Goal: Task Accomplishment & Management: Use online tool/utility

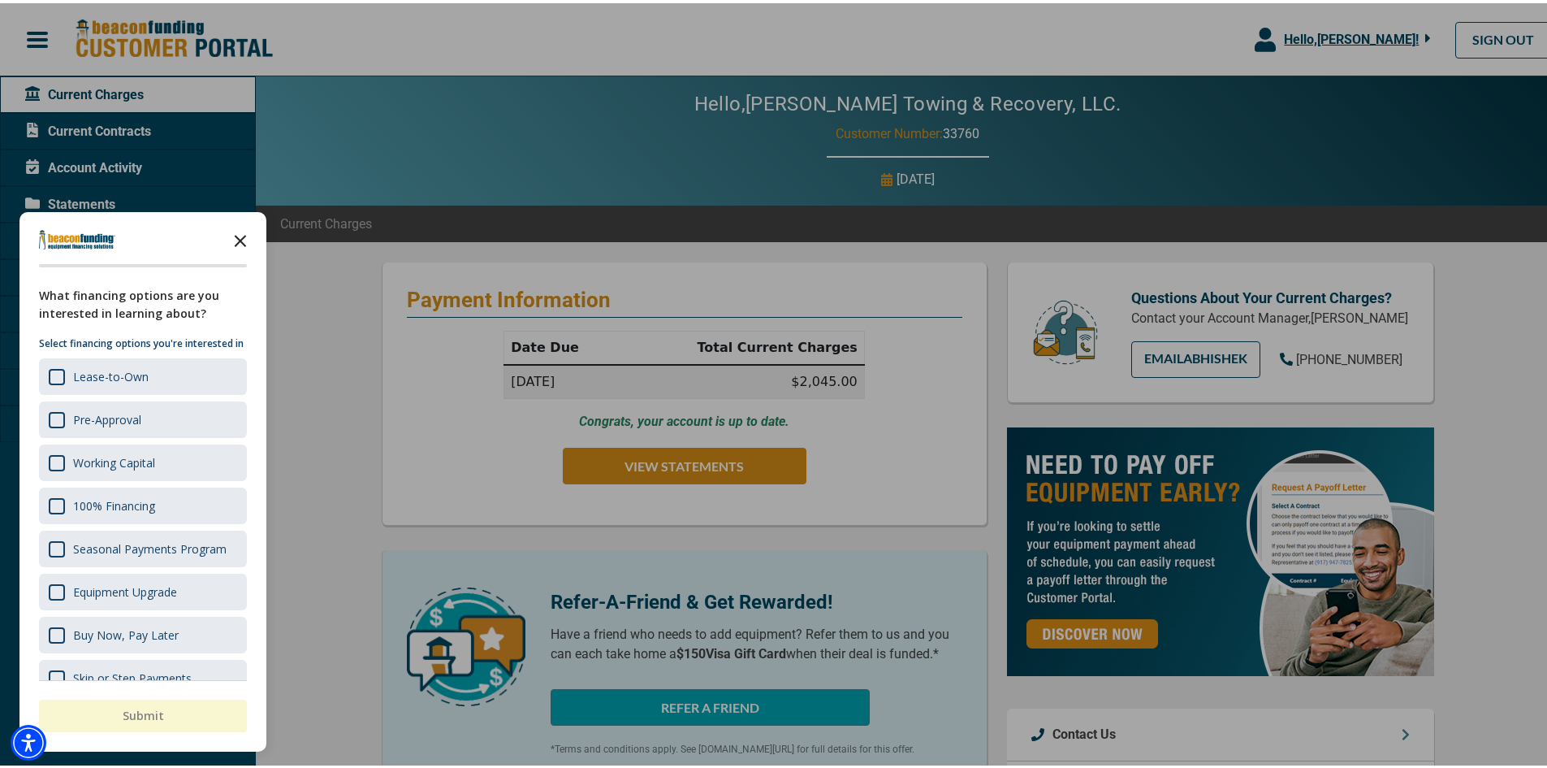
click at [242, 239] on polygon "Close the survey" at bounding box center [241, 238] width 12 height 12
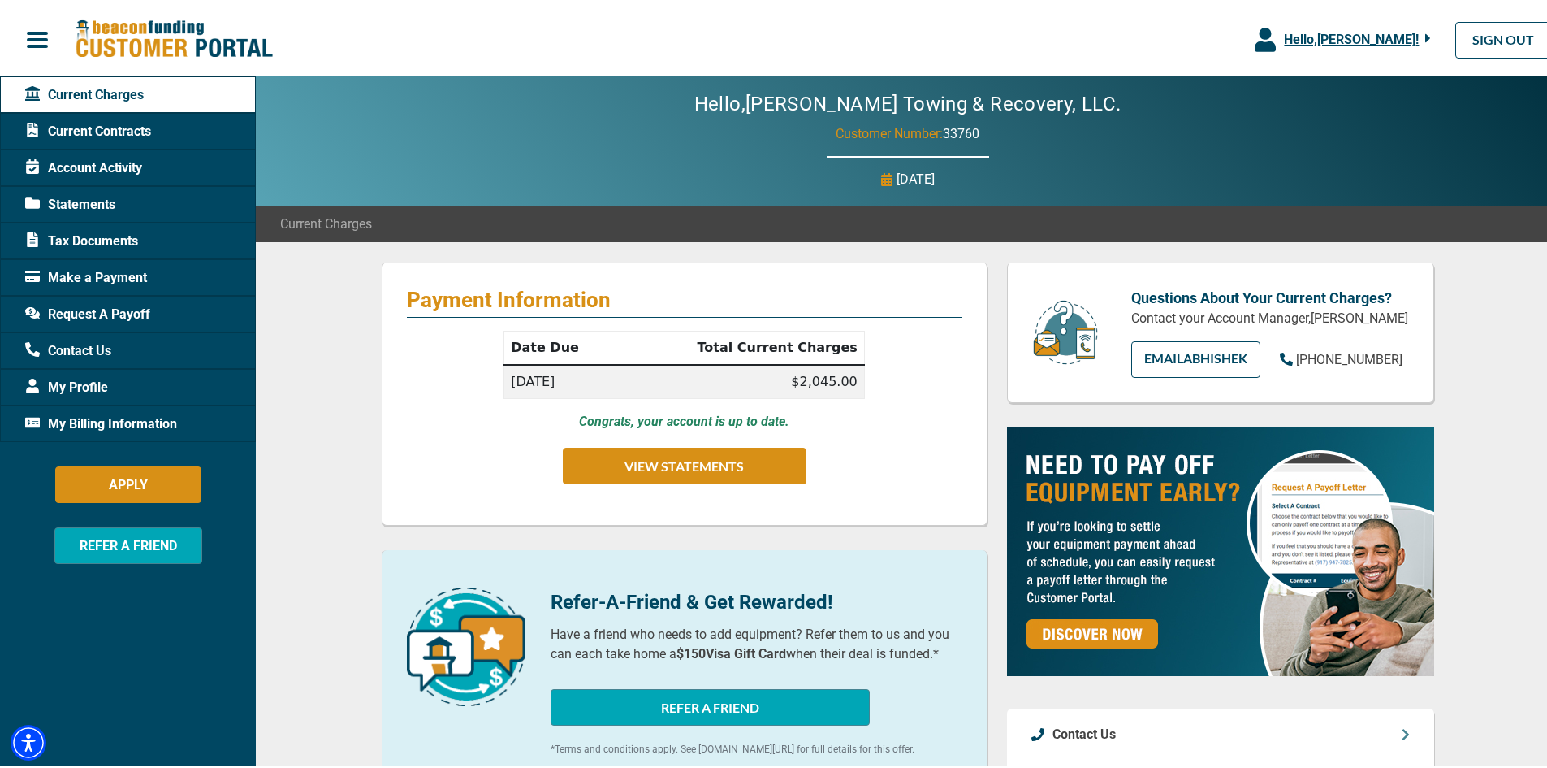
click at [86, 128] on span "Current Contracts" at bounding box center [88, 128] width 126 height 19
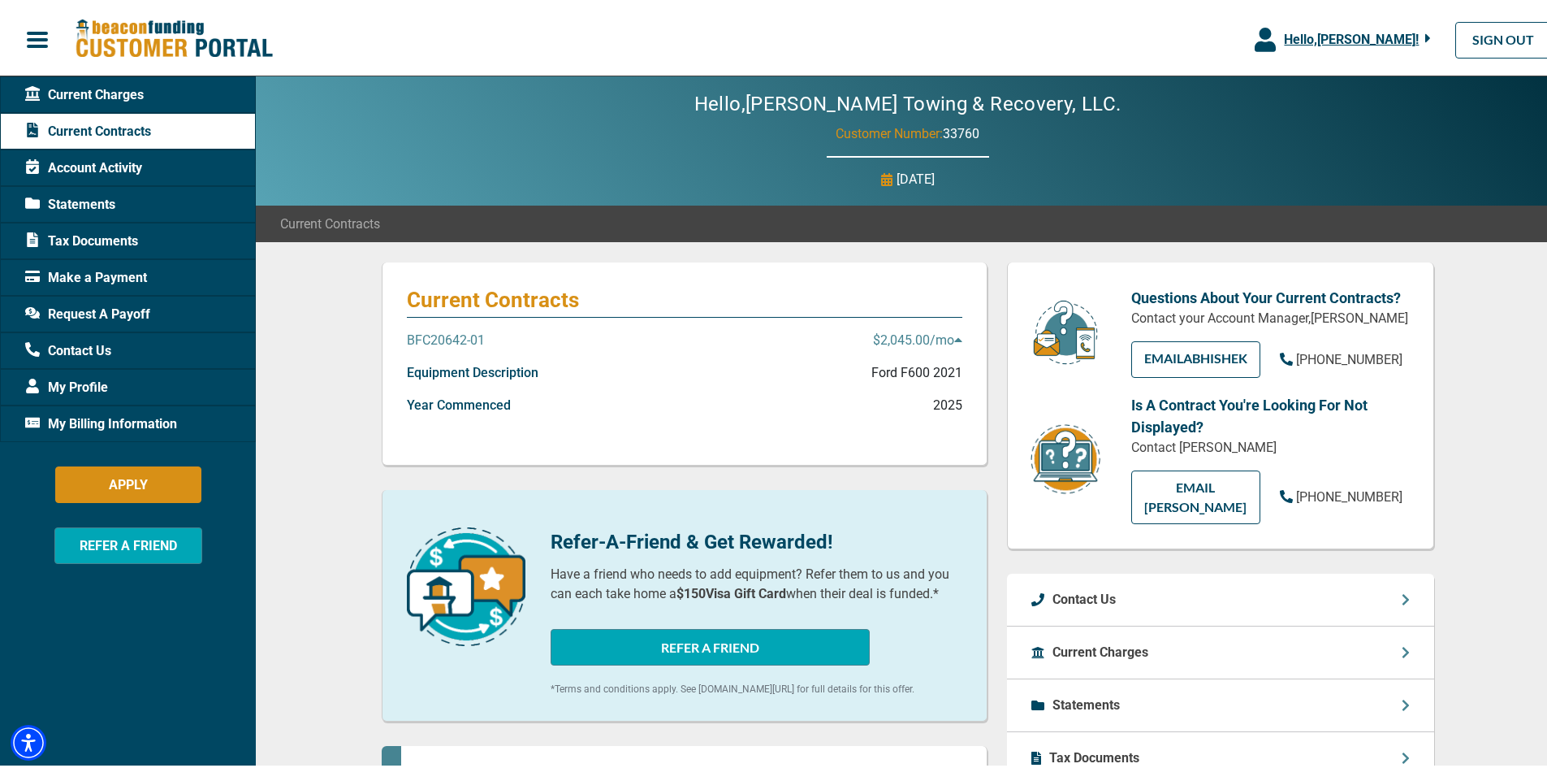
click at [954, 337] on icon at bounding box center [957, 337] width 7 height 4
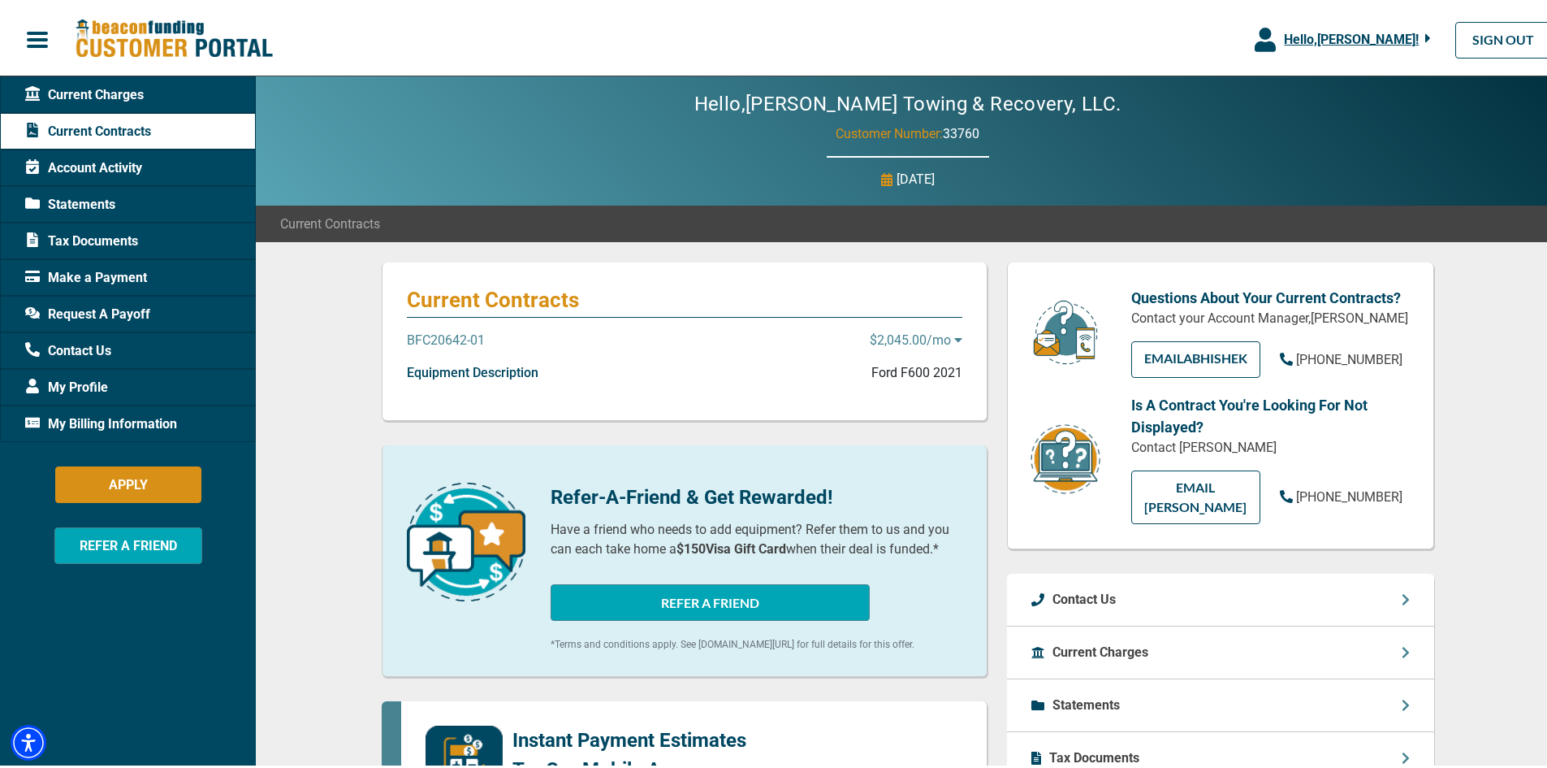
click at [954, 337] on icon at bounding box center [957, 337] width 7 height 4
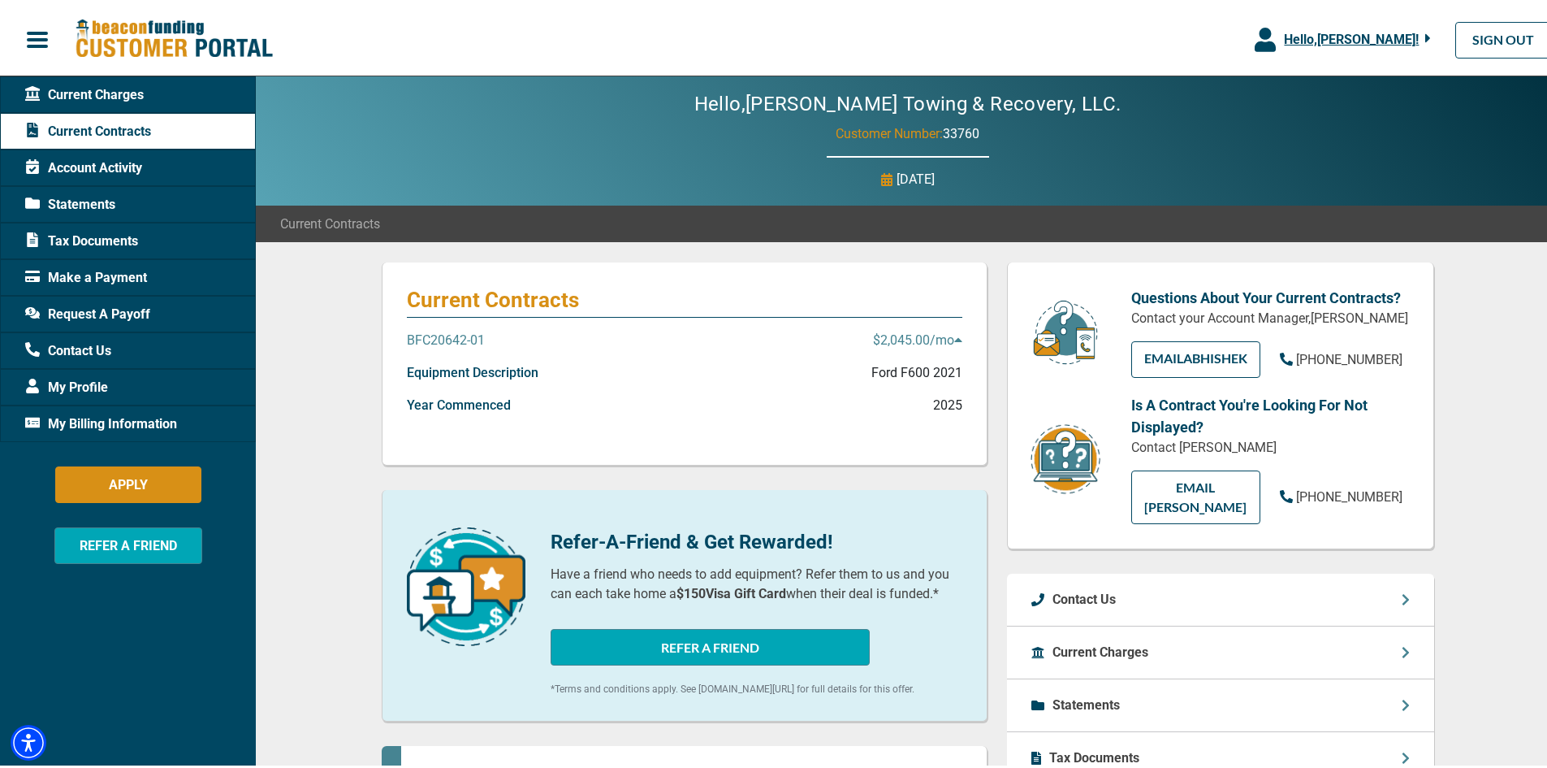
click at [426, 340] on p "BFC20642-01" at bounding box center [446, 336] width 78 height 19
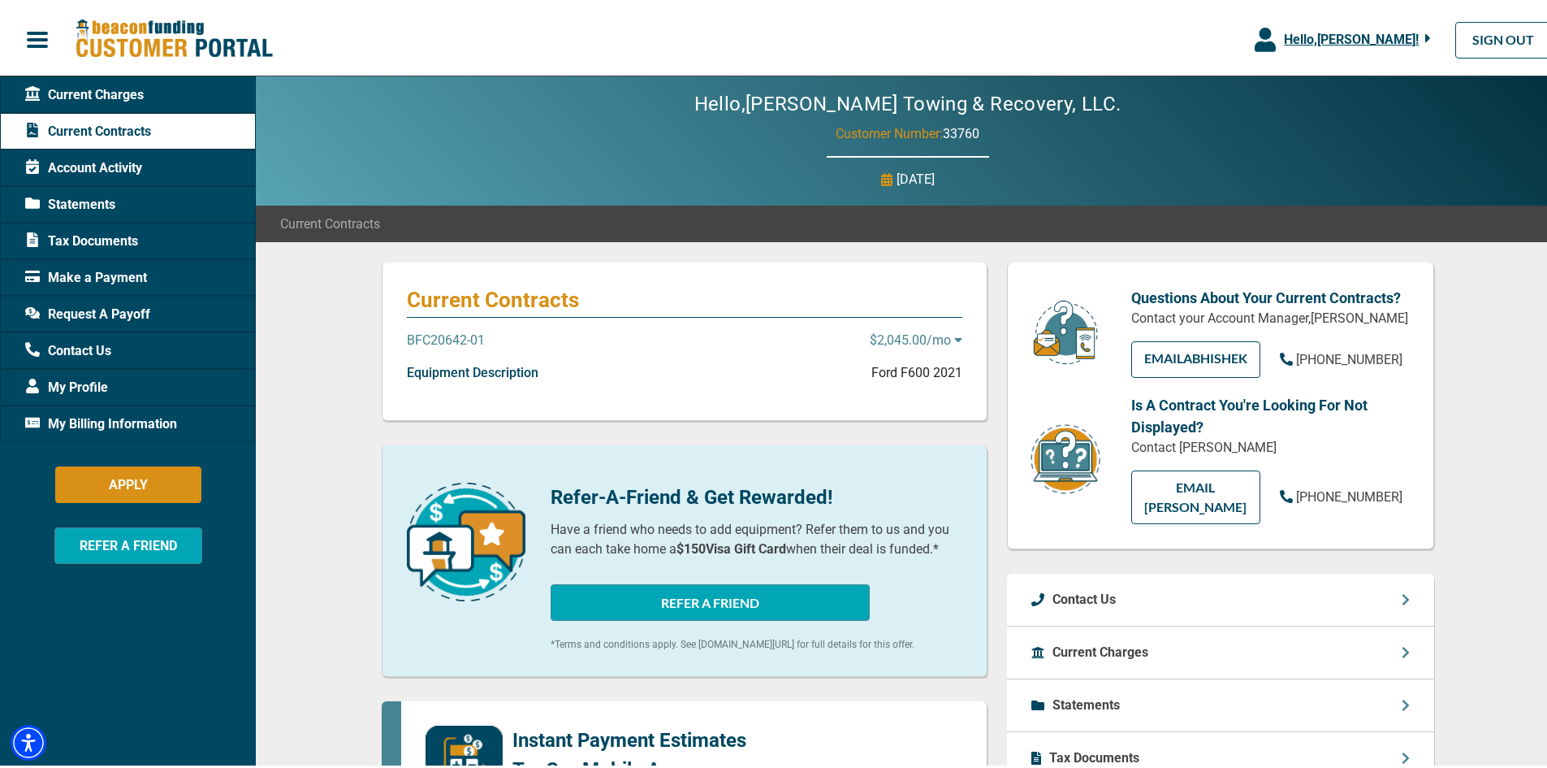
click at [433, 335] on p "BFC20642-01" at bounding box center [446, 336] width 78 height 19
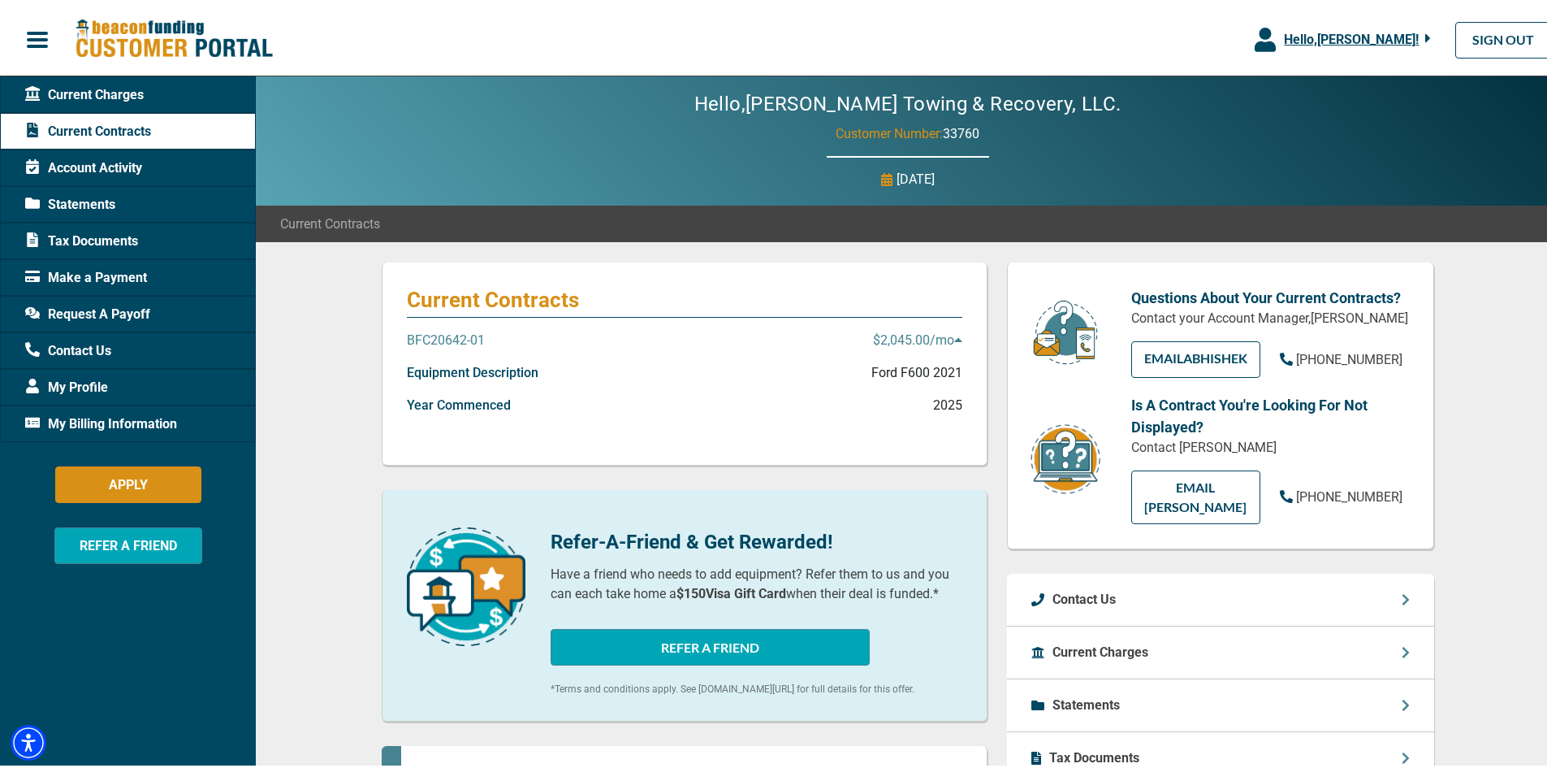
click at [75, 199] on span "Statements" at bounding box center [70, 201] width 90 height 19
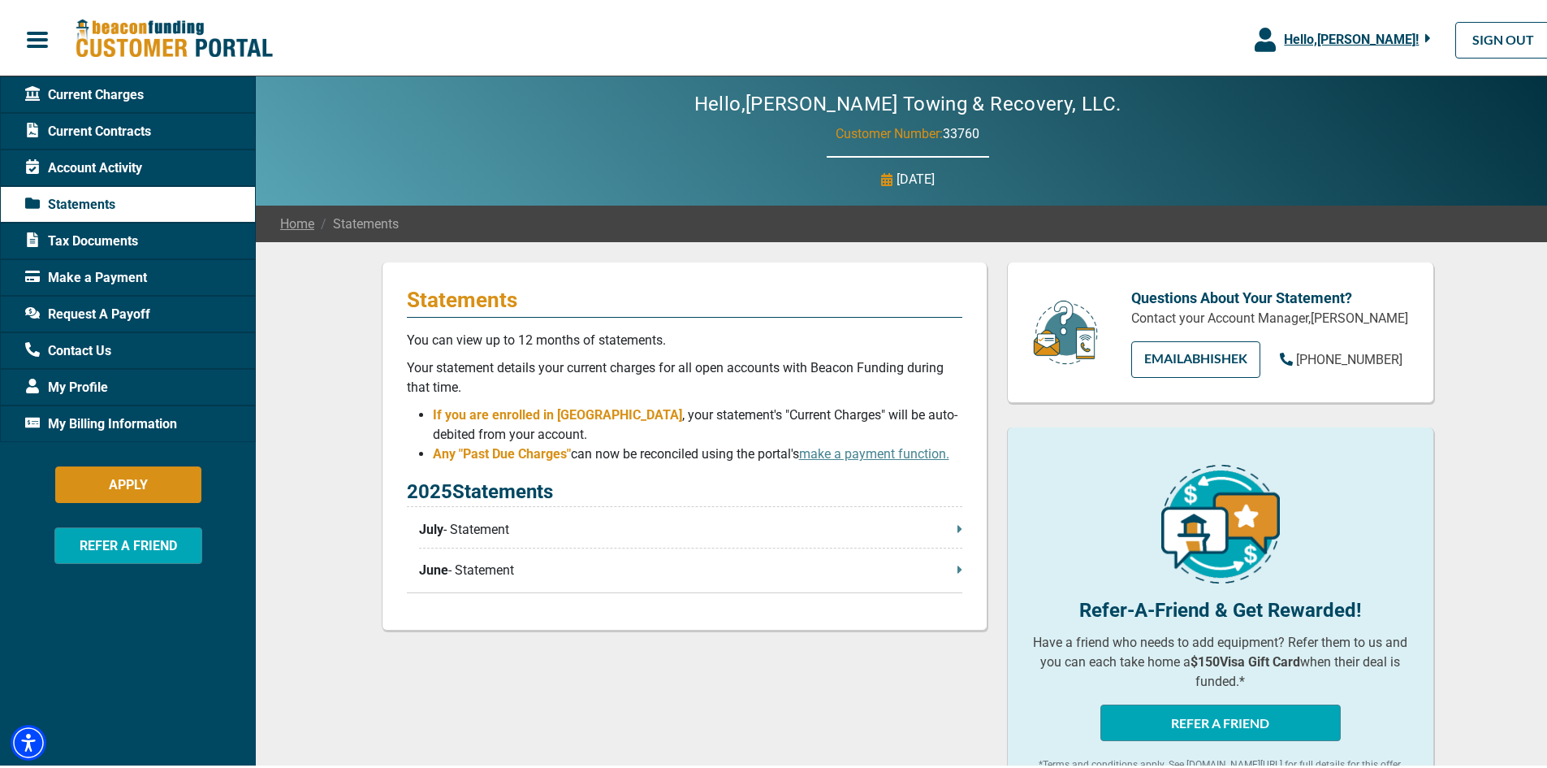
click at [96, 312] on span "Request A Payoff" at bounding box center [87, 310] width 125 height 19
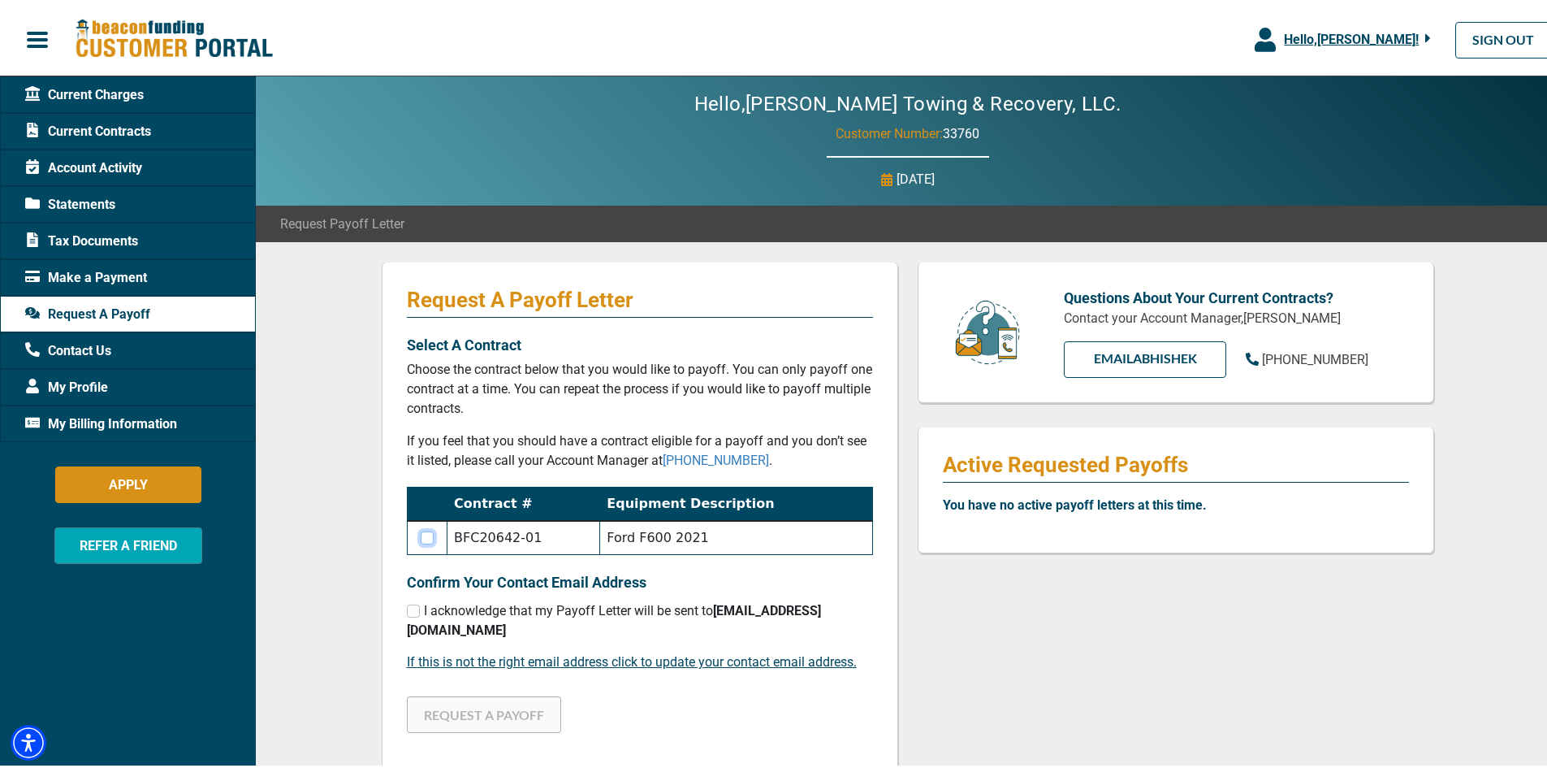
click at [426, 534] on input "checkbox" at bounding box center [427, 534] width 13 height 13
checkbox input "true"
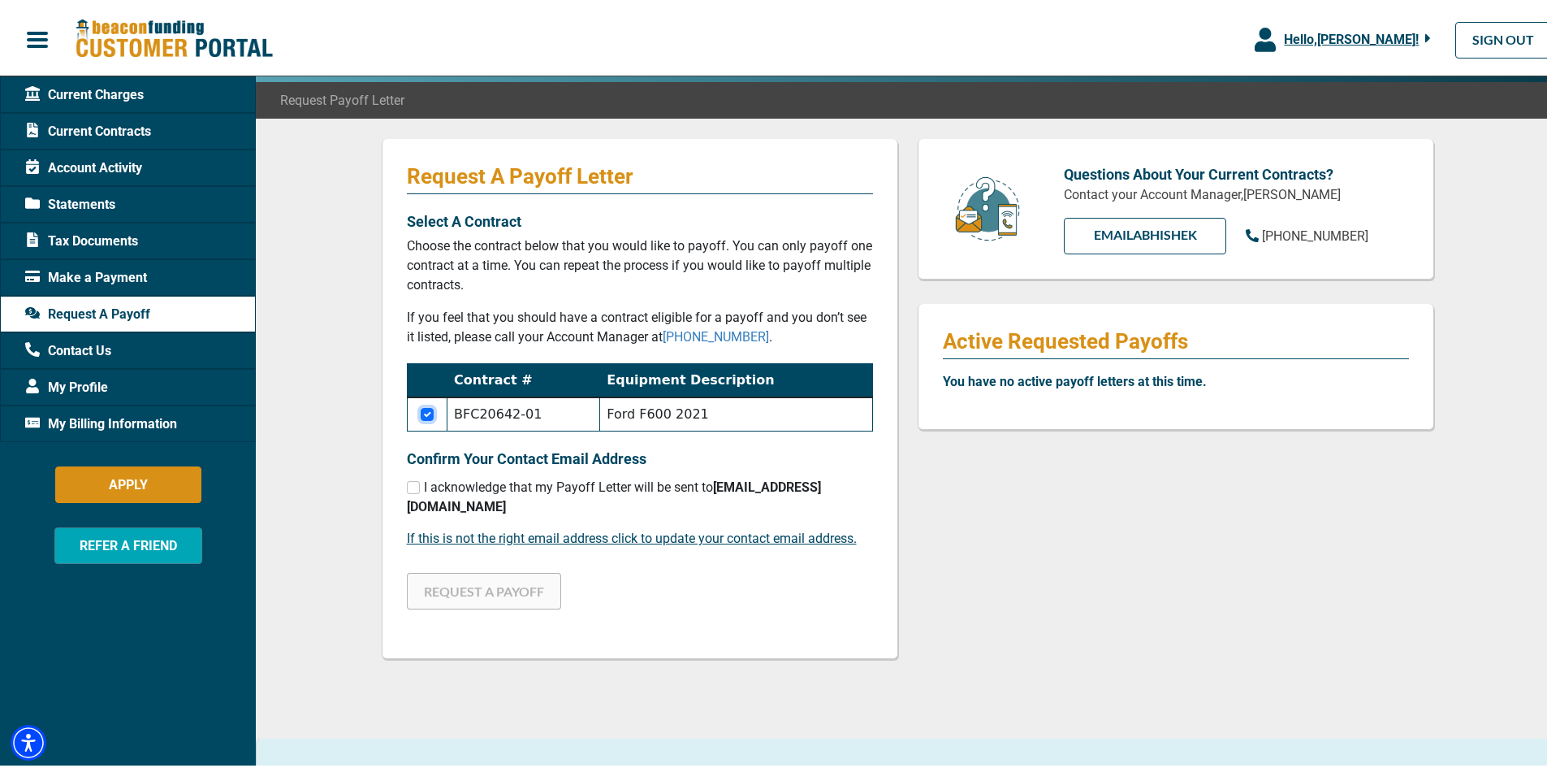
scroll to position [162, 0]
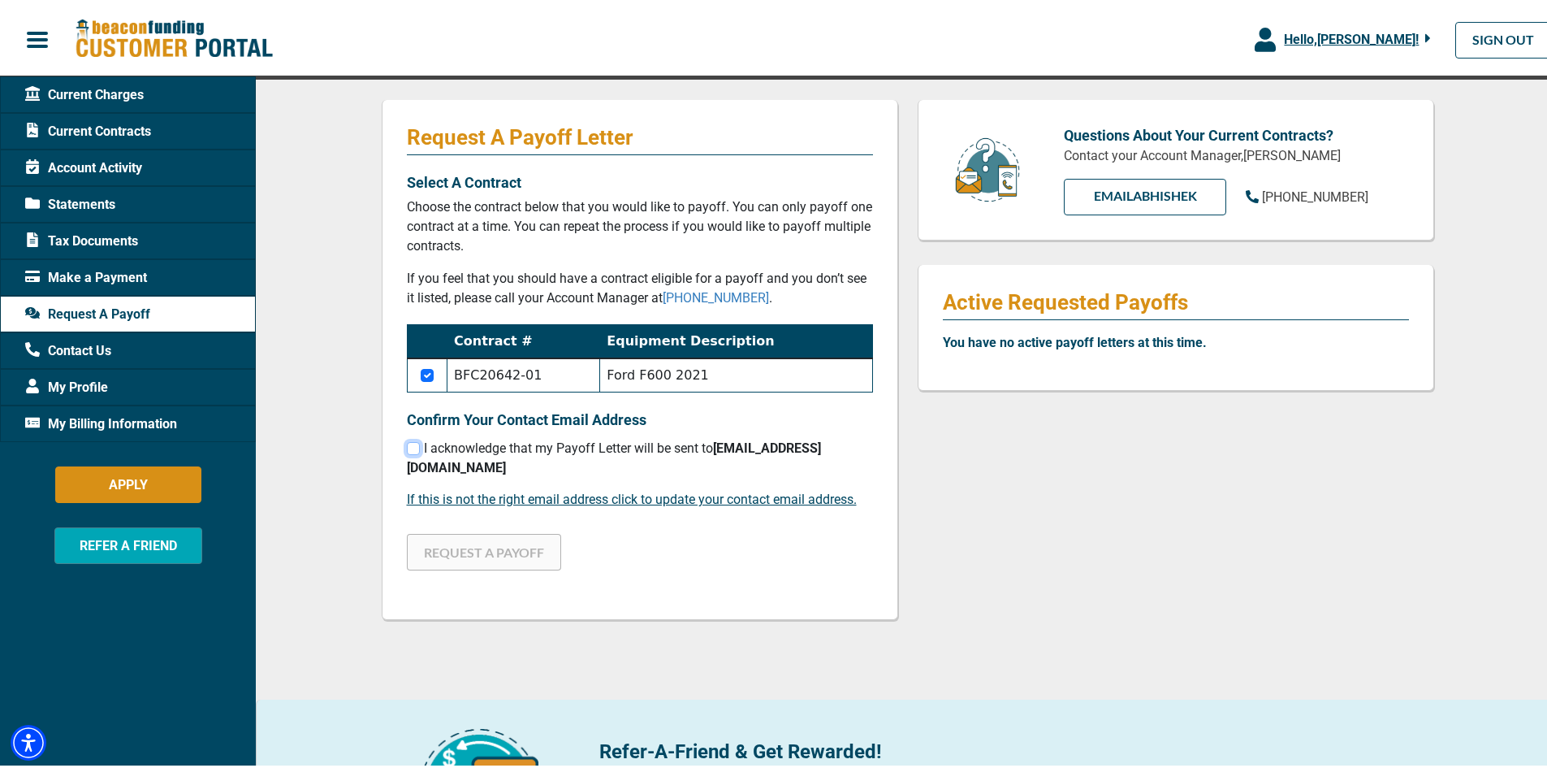
click at [408, 446] on input "checkbox" at bounding box center [413, 445] width 13 height 13
checkbox input "true"
click at [458, 552] on button "REQUEST A PAYOFF" at bounding box center [484, 548] width 154 height 37
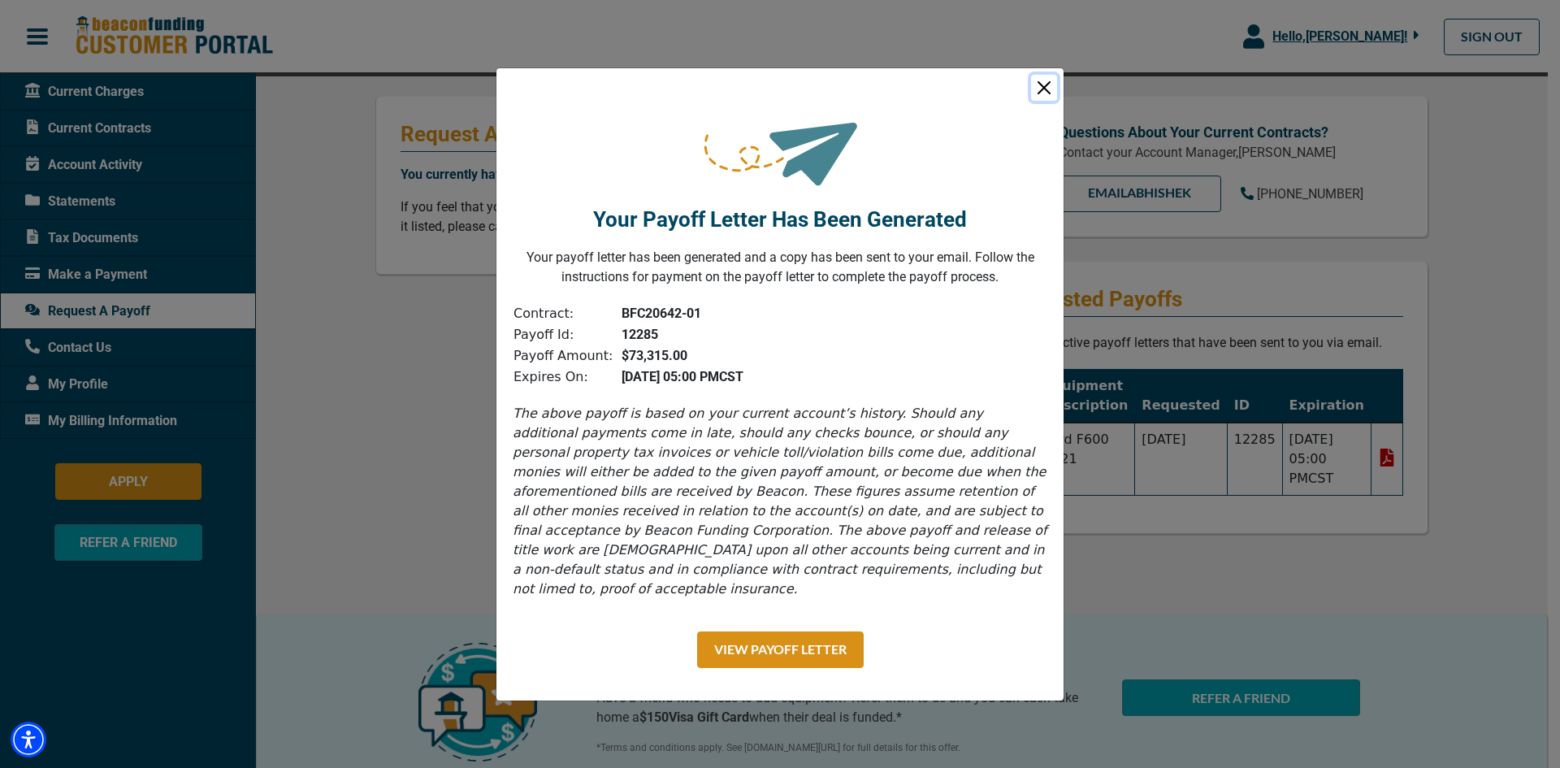
click at [1045, 90] on button "Close" at bounding box center [1044, 88] width 26 height 26
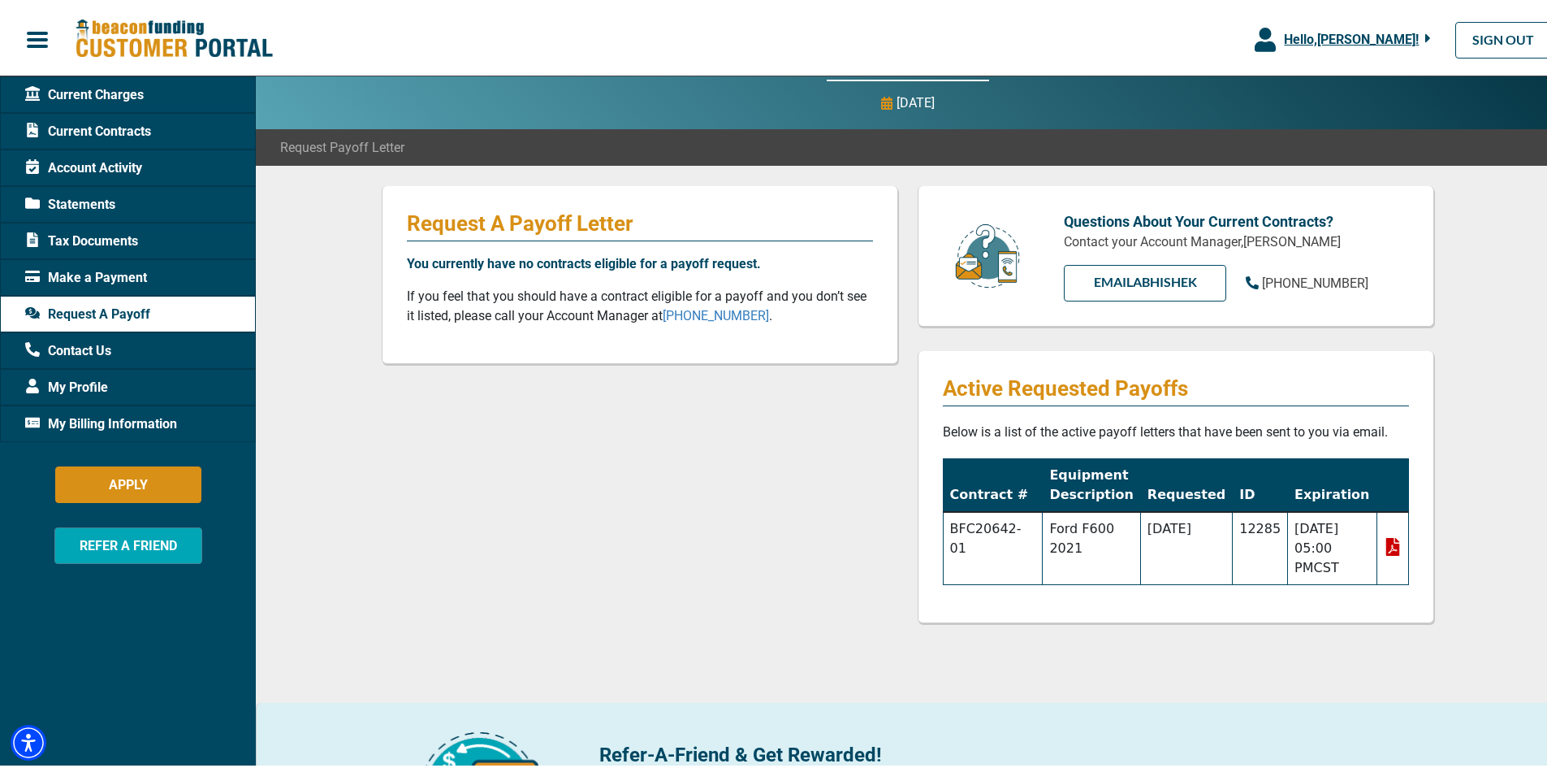
scroll to position [0, 0]
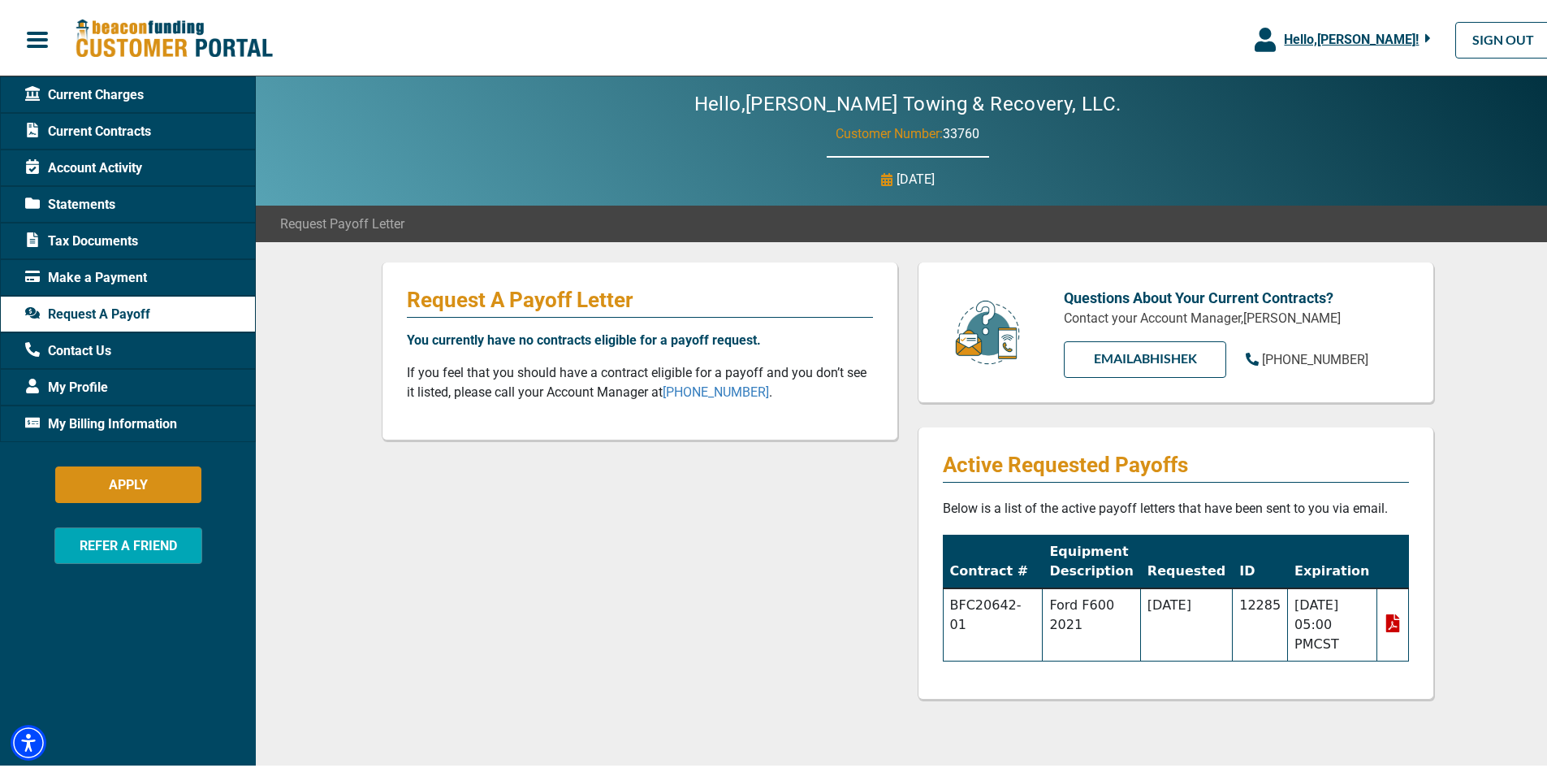
click at [93, 131] on span "Current Contracts" at bounding box center [88, 128] width 126 height 19
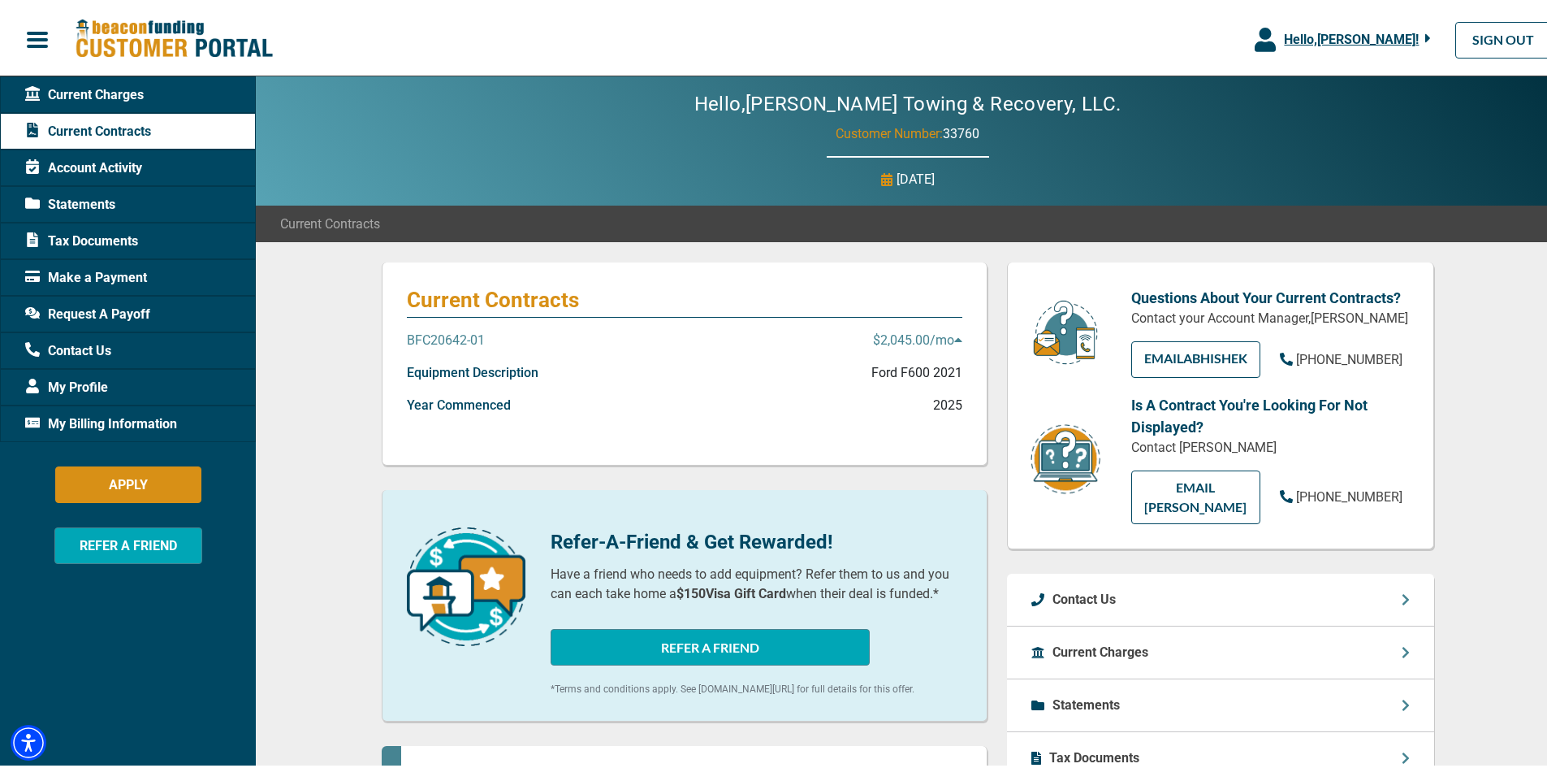
click at [95, 167] on span "Account Activity" at bounding box center [83, 164] width 117 height 19
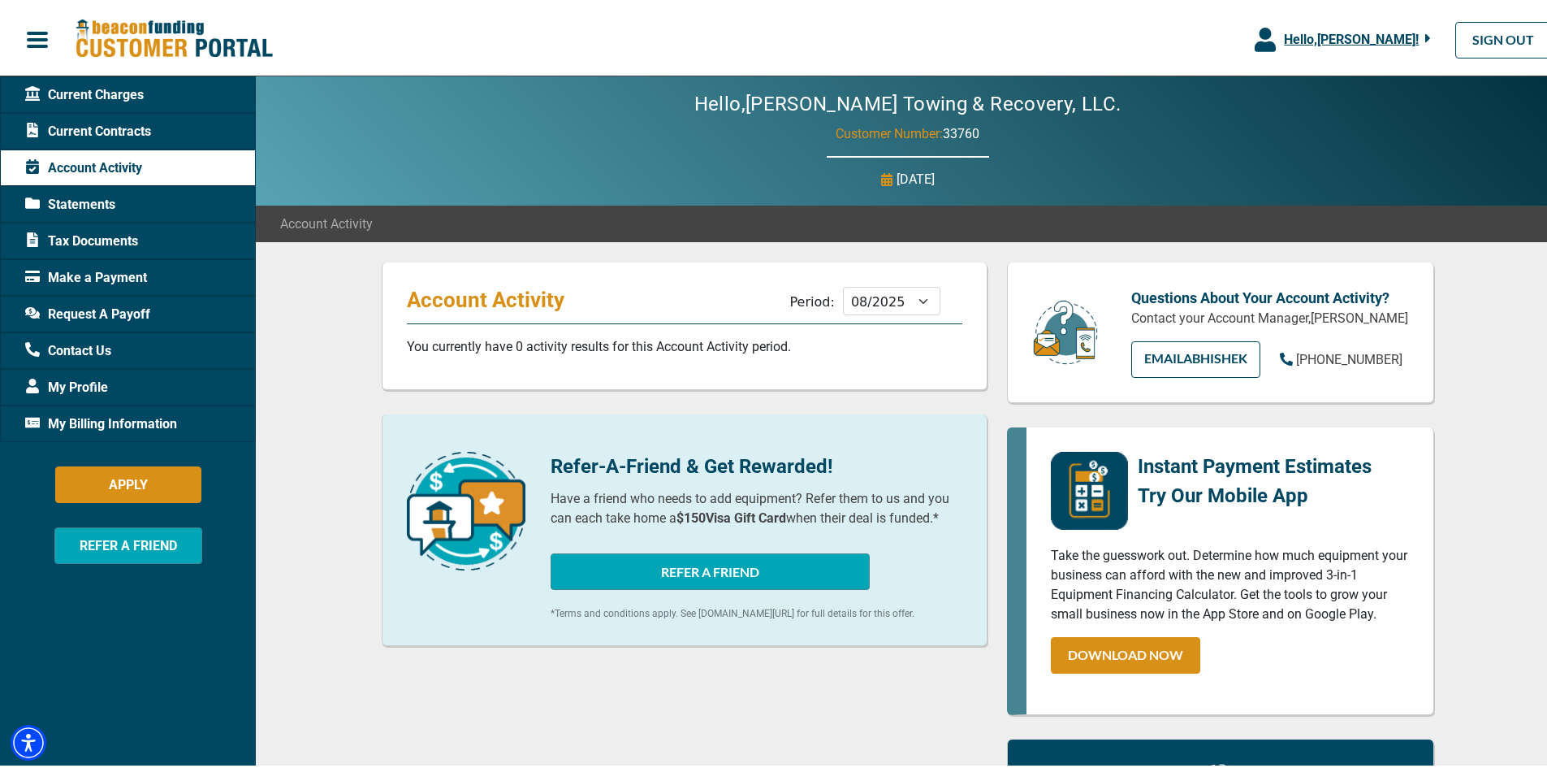
click at [97, 234] on span "Tax Documents" at bounding box center [81, 237] width 113 height 19
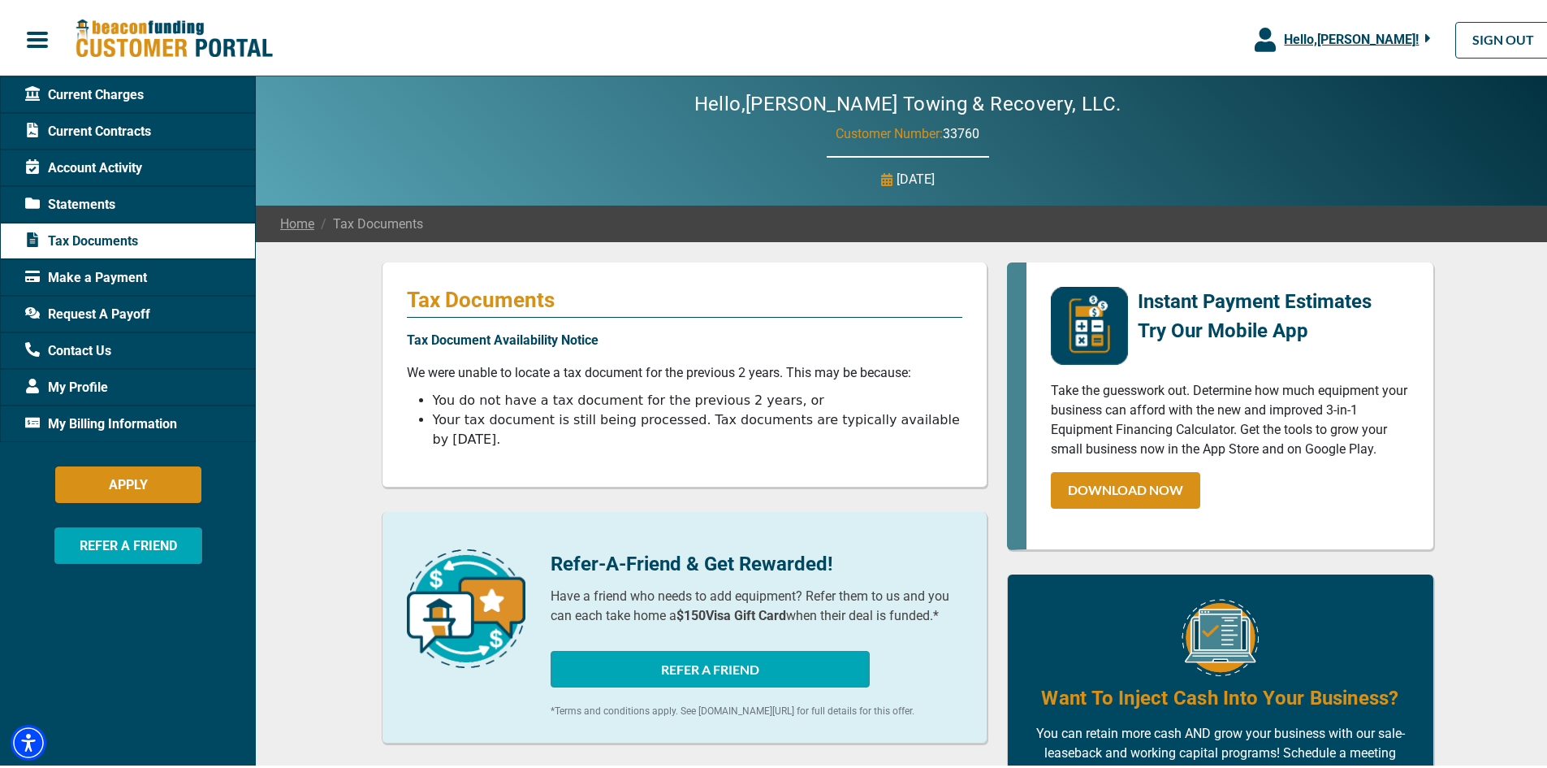
click at [74, 384] on span "My Profile" at bounding box center [66, 383] width 83 height 19
